Goal: Task Accomplishment & Management: Complete application form

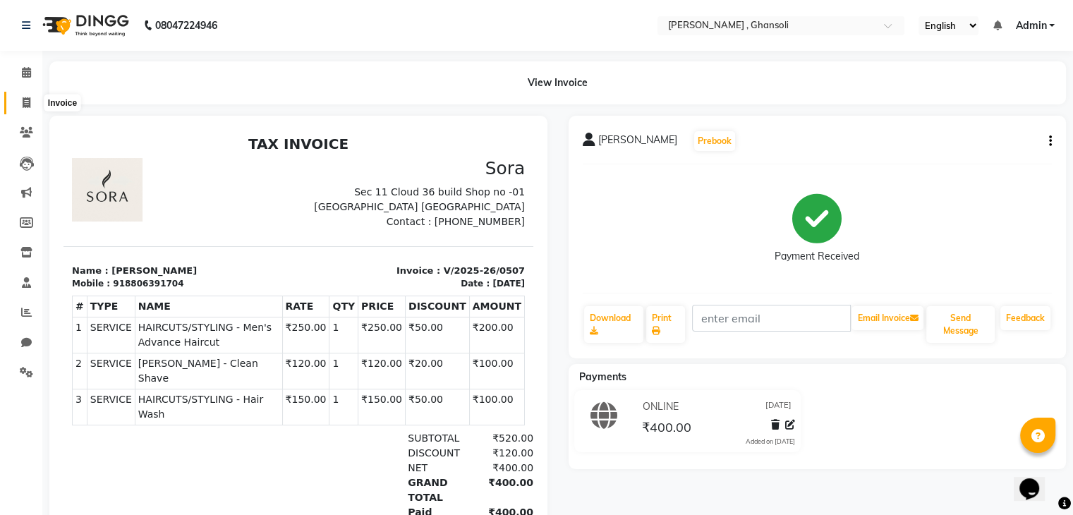
click at [20, 95] on span at bounding box center [26, 103] width 25 height 16
select select "service"
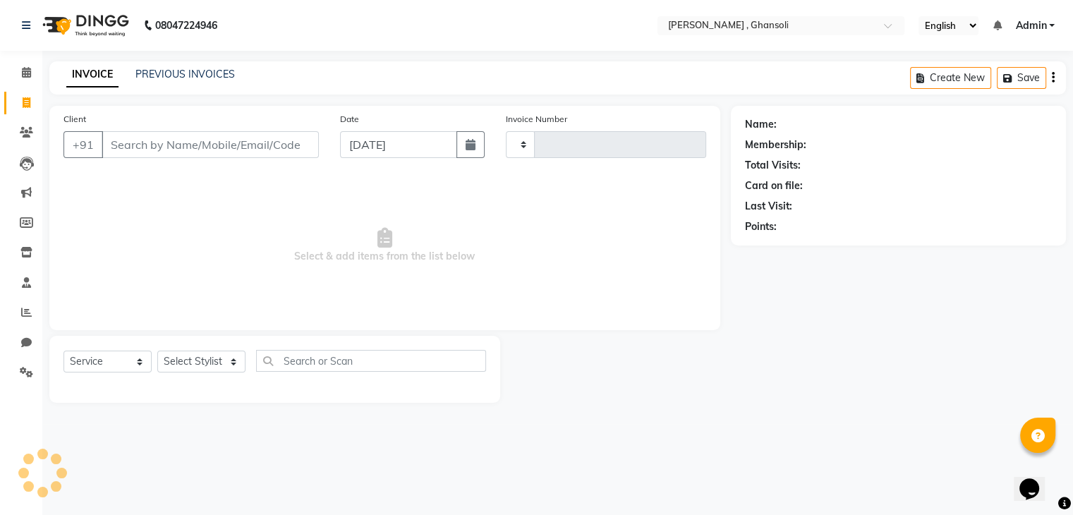
type input "0508"
select select "8446"
click at [157, 158] on input "Client" at bounding box center [212, 144] width 220 height 27
click at [169, 145] on input "Client" at bounding box center [212, 144] width 220 height 27
click at [191, 368] on select "Select Stylist deepa Lucky [PERSON_NAME] [PERSON_NAME] [PERSON_NAME] [PERSON_NA…" at bounding box center [201, 362] width 88 height 22
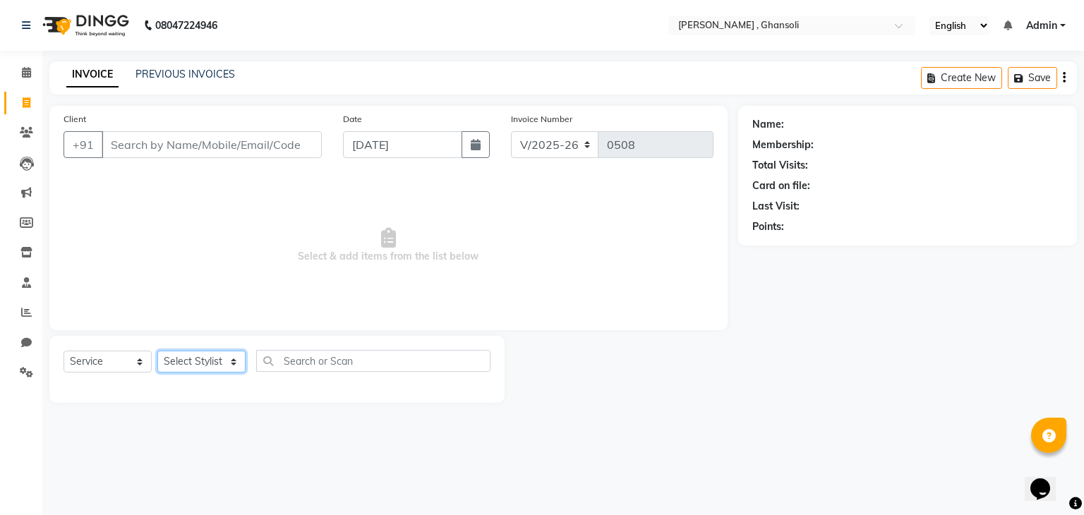
select select "86841"
click at [157, 351] on select "Select Stylist deepa Lucky [PERSON_NAME] [PERSON_NAME] [PERSON_NAME] [PERSON_NA…" at bounding box center [201, 362] width 88 height 22
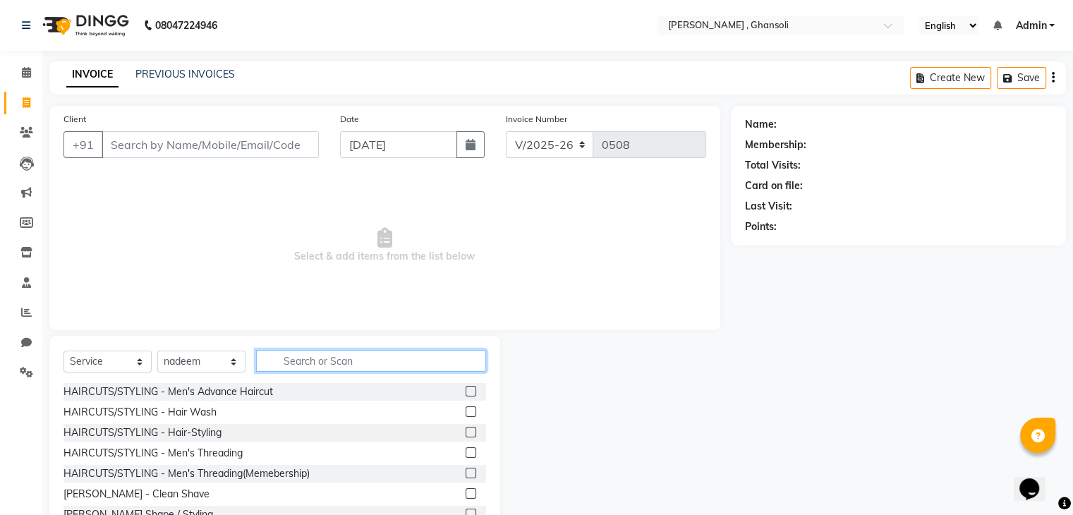
click at [343, 361] on input "text" at bounding box center [371, 361] width 230 height 22
click at [343, 355] on input "text" at bounding box center [371, 361] width 230 height 22
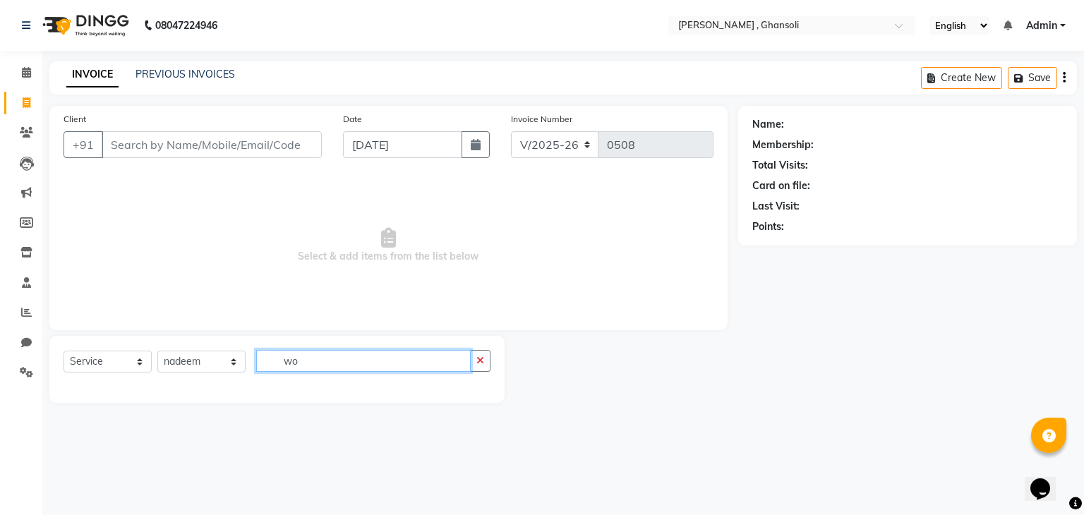
type input "w"
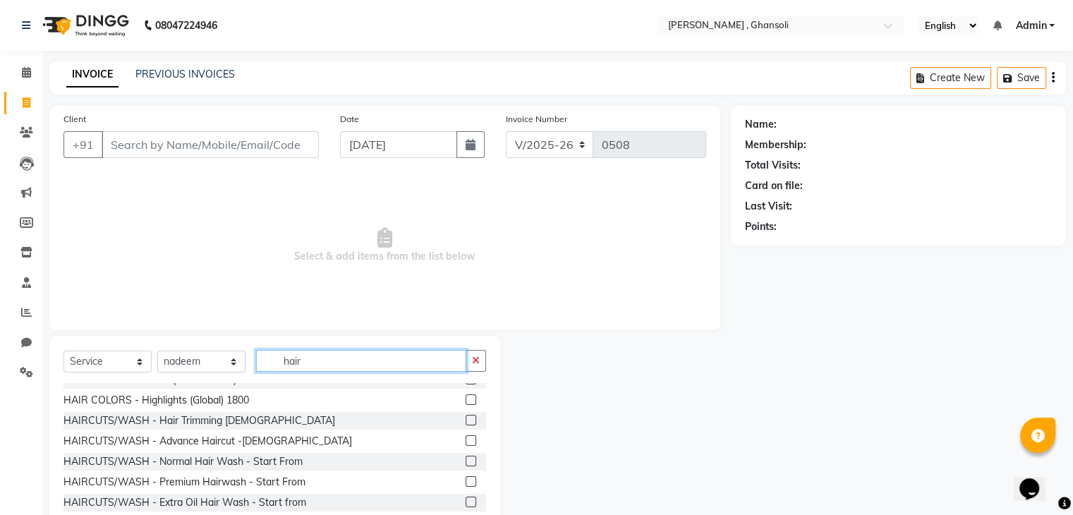
scroll to position [423, 0]
click at [368, 363] on input "hair" at bounding box center [361, 361] width 210 height 22
type input "hair"
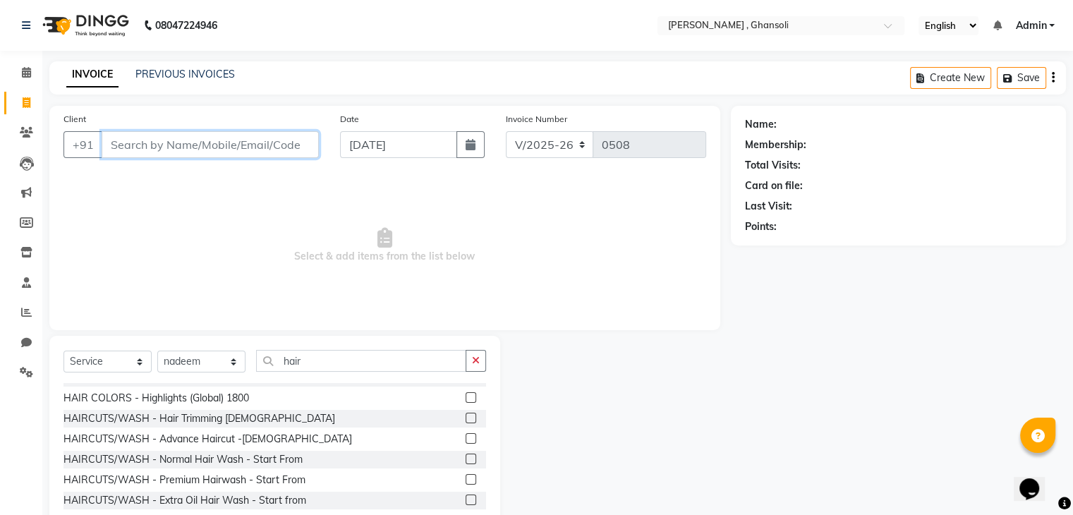
click at [117, 145] on input "Client" at bounding box center [210, 144] width 217 height 27
type input "8108173223"
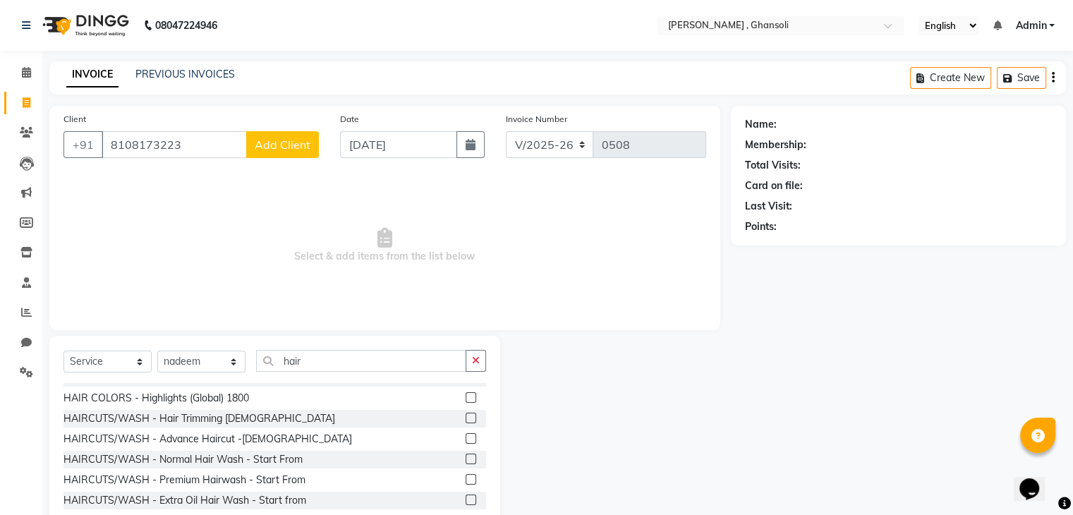
click at [277, 139] on span "Add Client" at bounding box center [283, 145] width 56 height 14
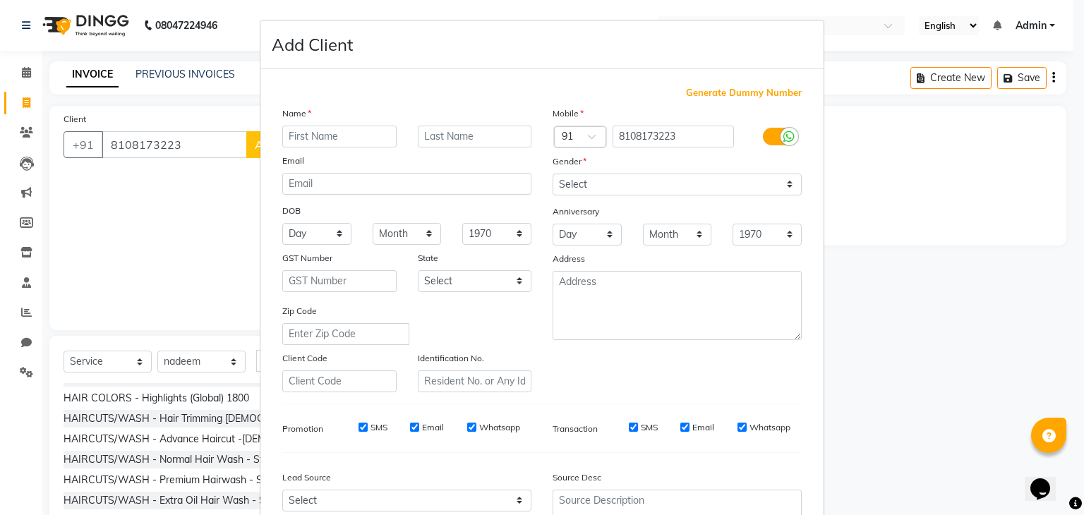
click at [288, 130] on input "text" at bounding box center [339, 137] width 114 height 22
type input "mauri"
click at [787, 183] on select "Select [DEMOGRAPHIC_DATA] [DEMOGRAPHIC_DATA] Other Prefer Not To Say" at bounding box center [676, 185] width 249 height 22
select select "[DEMOGRAPHIC_DATA]"
click at [552, 174] on select "Select [DEMOGRAPHIC_DATA] [DEMOGRAPHIC_DATA] Other Prefer Not To Say" at bounding box center [676, 185] width 249 height 22
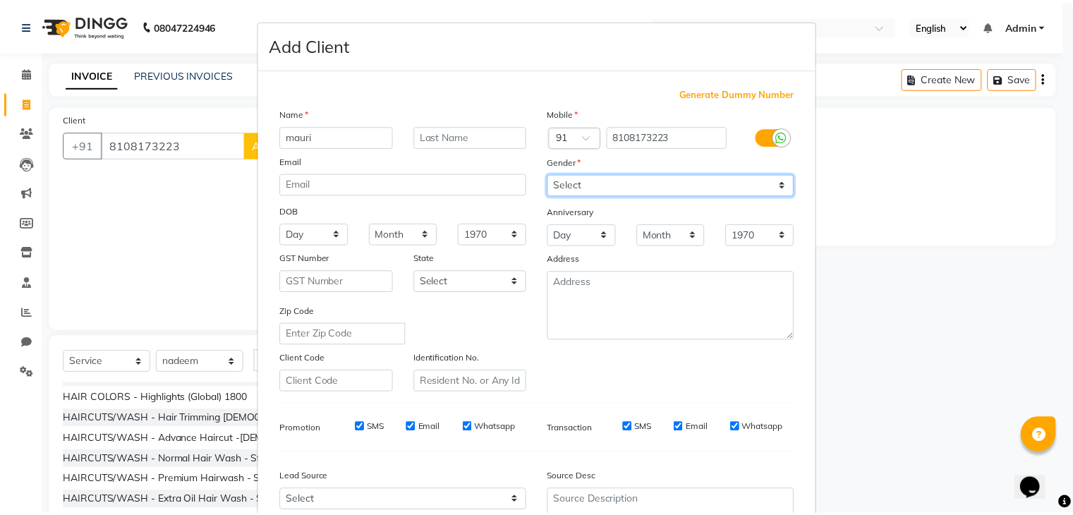
scroll to position [143, 0]
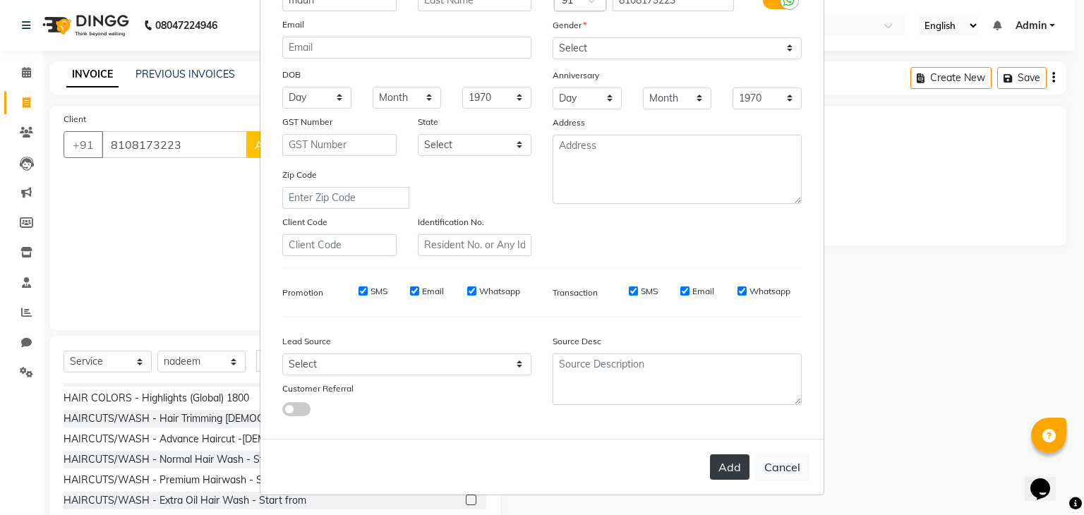
click at [715, 454] on button "Add" at bounding box center [730, 466] width 40 height 25
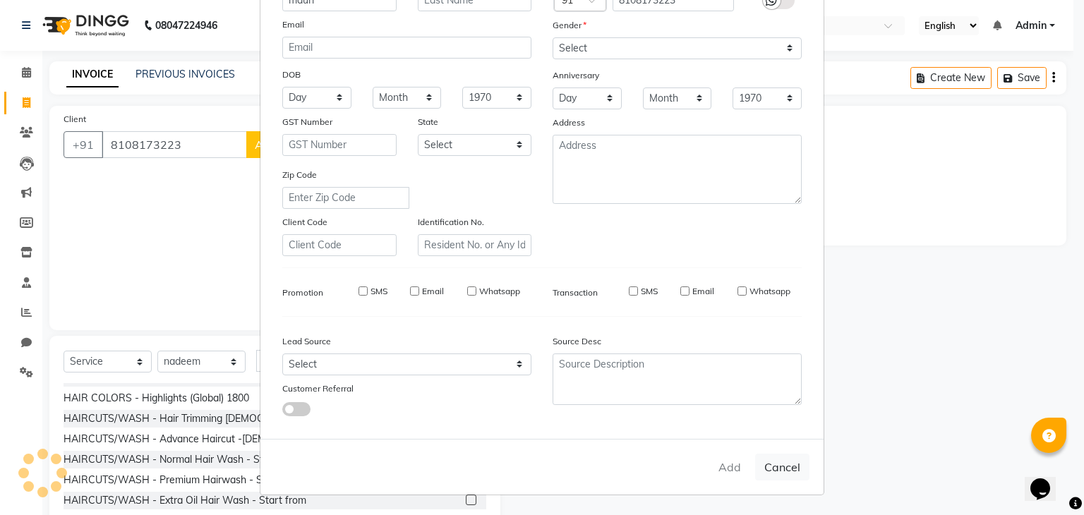
select select
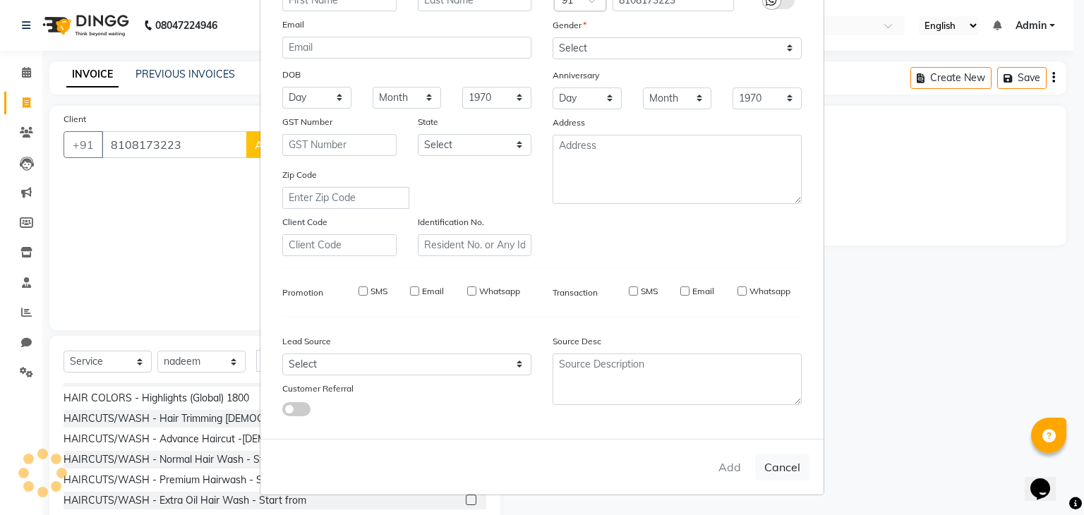
select select
checkbox input "false"
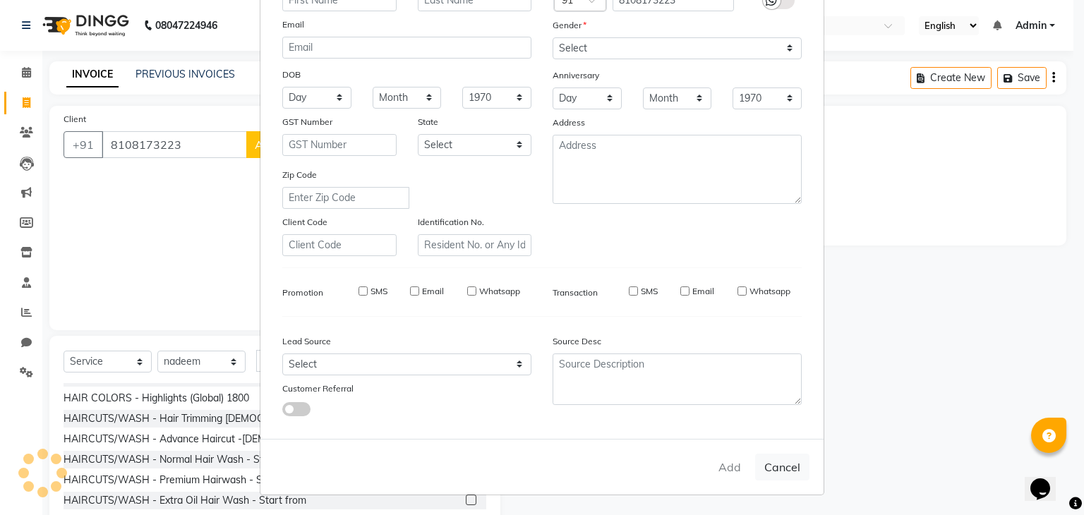
checkbox input "false"
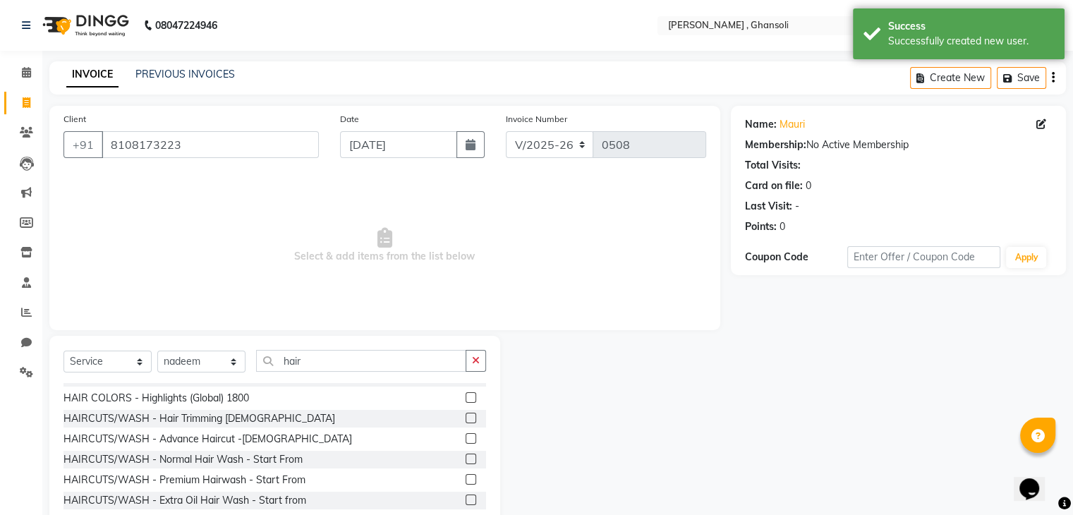
click at [466, 418] on label at bounding box center [471, 418] width 11 height 11
click at [466, 418] on input "checkbox" at bounding box center [470, 418] width 9 height 9
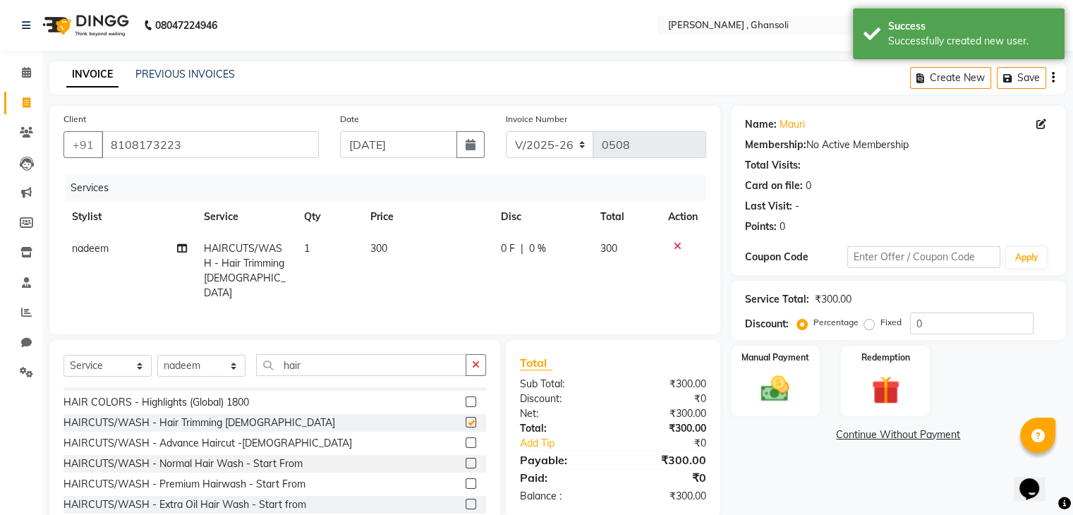
checkbox input "false"
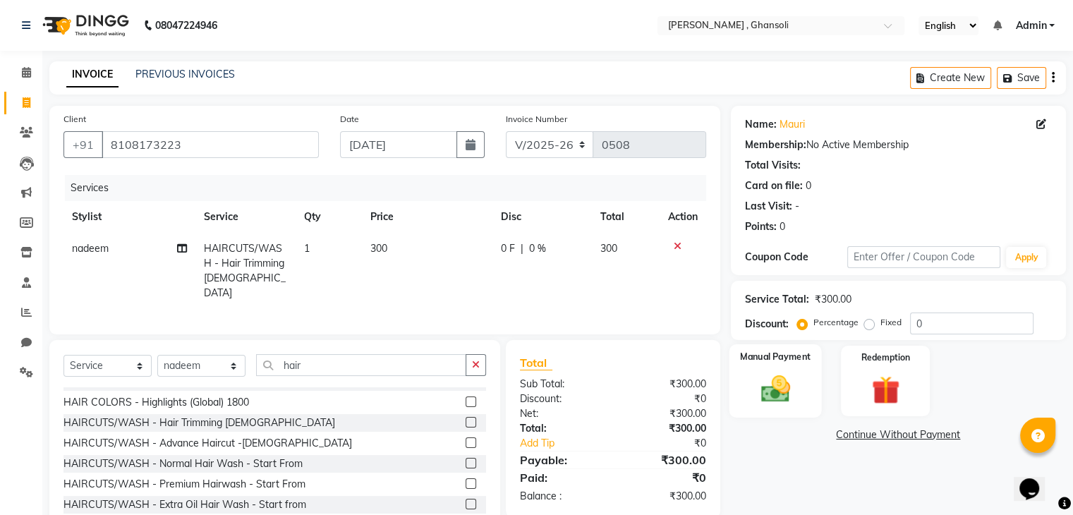
click at [760, 399] on img at bounding box center [774, 390] width 47 height 34
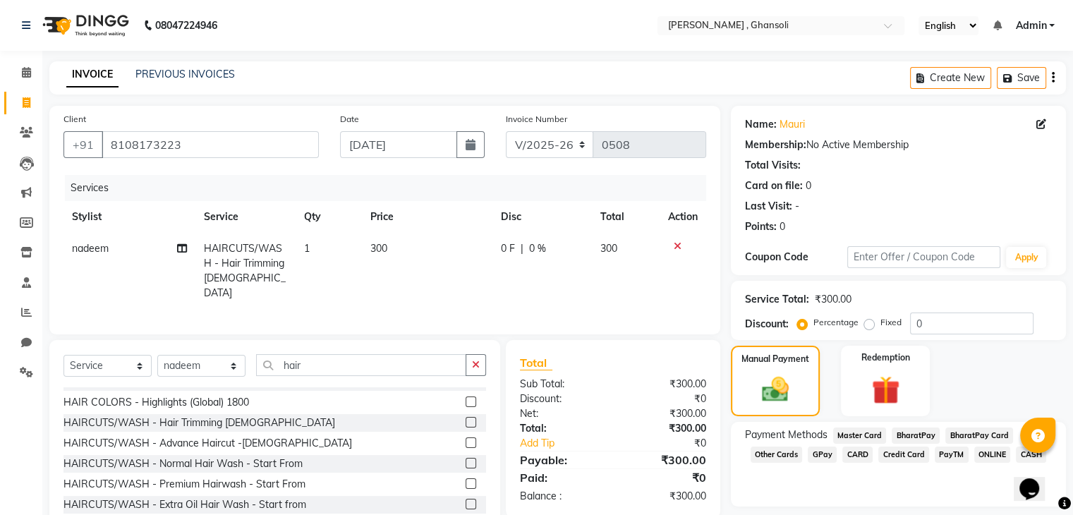
click at [989, 456] on span "ONLINE" at bounding box center [992, 455] width 37 height 16
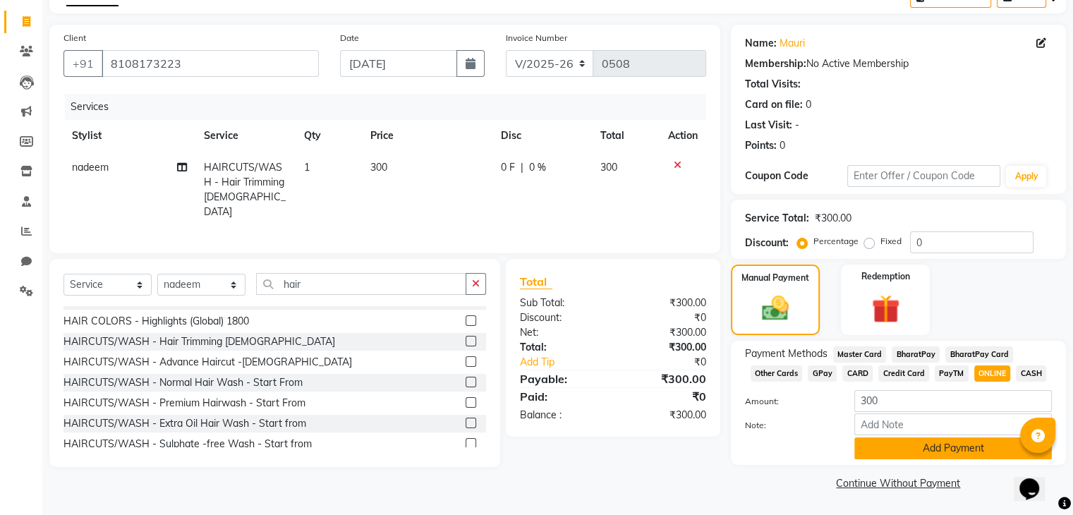
click at [986, 452] on button "Add Payment" at bounding box center [953, 448] width 198 height 22
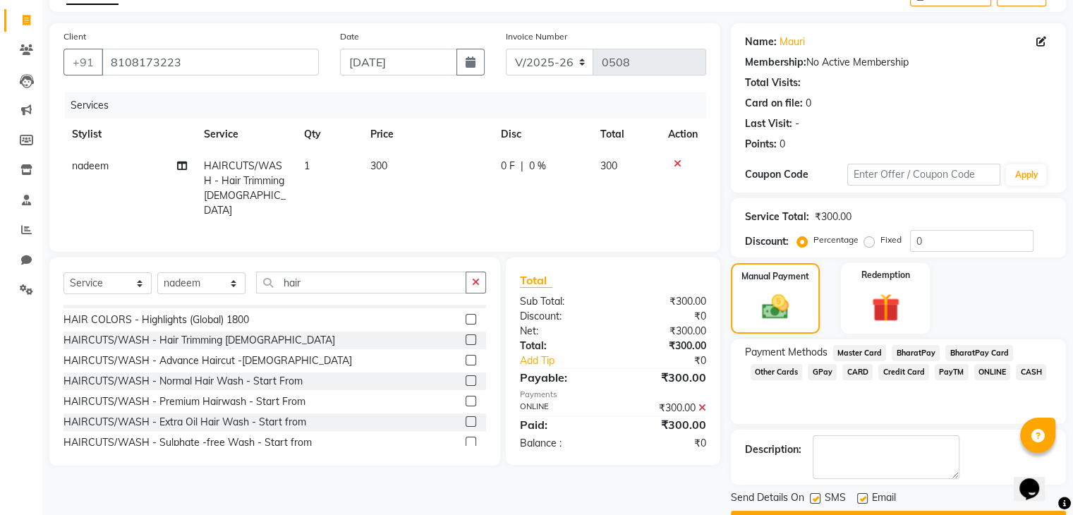
scroll to position [121, 0]
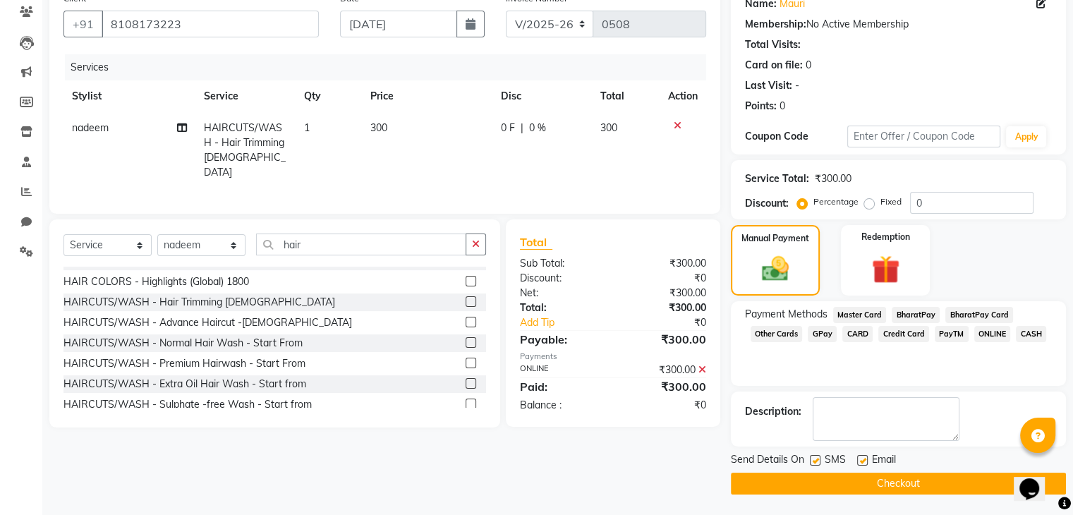
click at [943, 480] on button "Checkout" at bounding box center [898, 484] width 335 height 22
